Goal: Information Seeking & Learning: Understand process/instructions

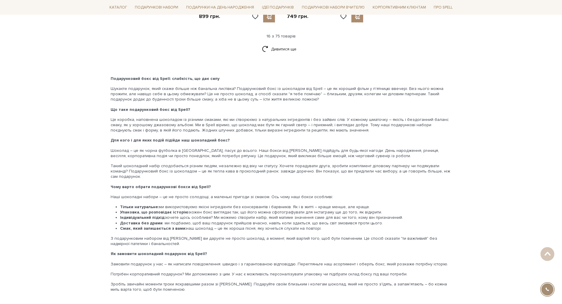
scroll to position [929, 0]
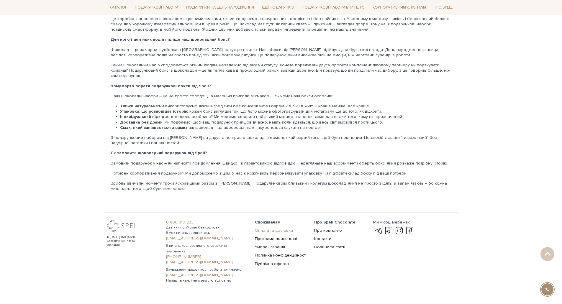
click at [265, 228] on link "Оплата та доставка" at bounding box center [274, 230] width 38 height 5
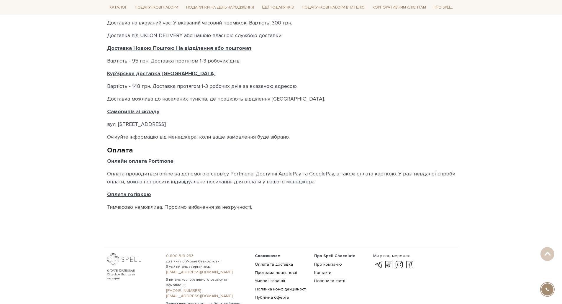
scroll to position [293, 0]
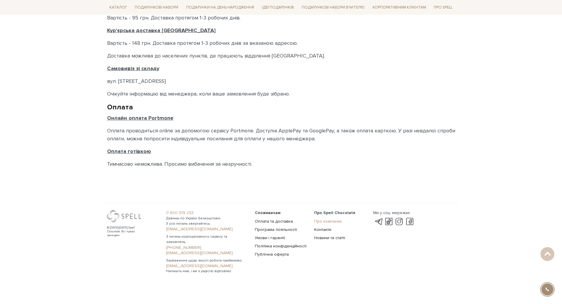
click at [326, 221] on link "Про компанію" at bounding box center [328, 221] width 28 height 5
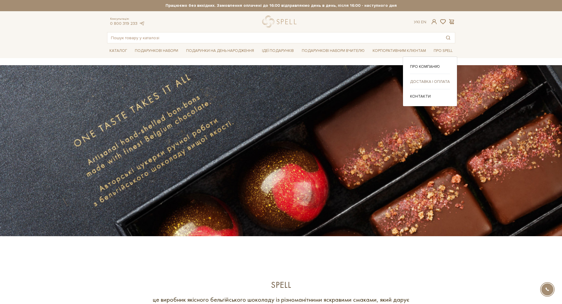
click at [431, 84] on link "Доставка і оплата" at bounding box center [430, 81] width 40 height 5
